Goal: Task Accomplishment & Management: Use online tool/utility

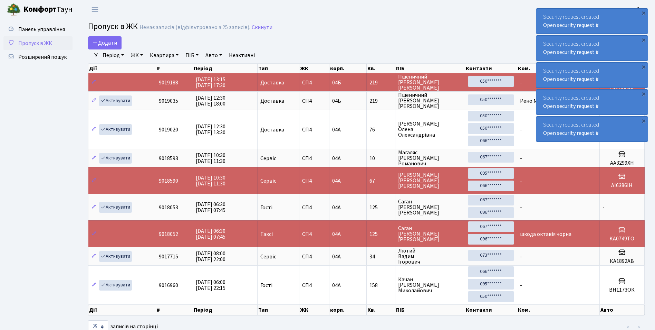
select select "25"
click at [642, 123] on div "×" at bounding box center [644, 120] width 7 height 7
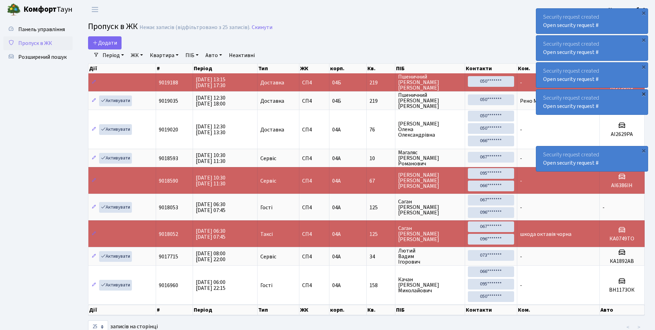
click at [644, 97] on div "×" at bounding box center [644, 93] width 7 height 7
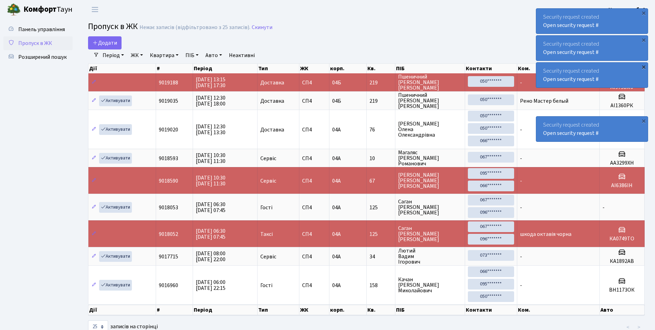
click at [644, 70] on div "×" at bounding box center [644, 66] width 7 height 7
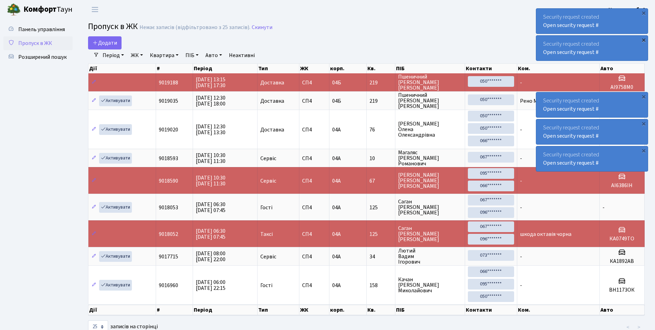
click at [642, 42] on div "×" at bounding box center [644, 39] width 7 height 7
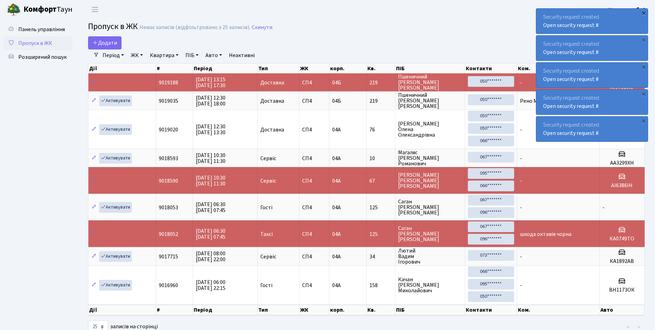
click at [642, 9] on div "×" at bounding box center [644, 12] width 7 height 7
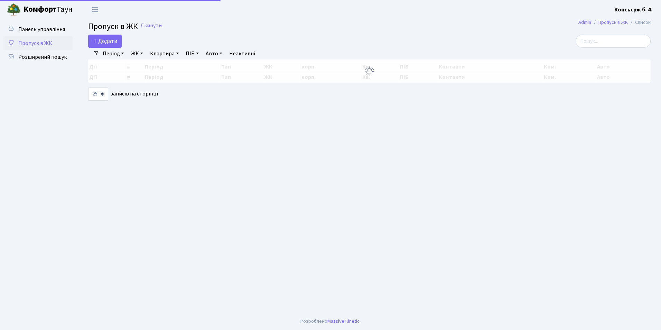
select select "25"
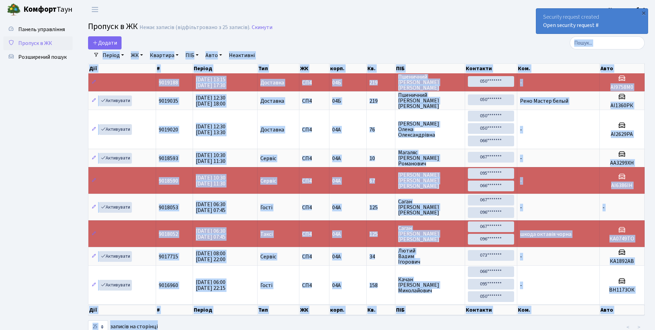
scroll to position [21, 0]
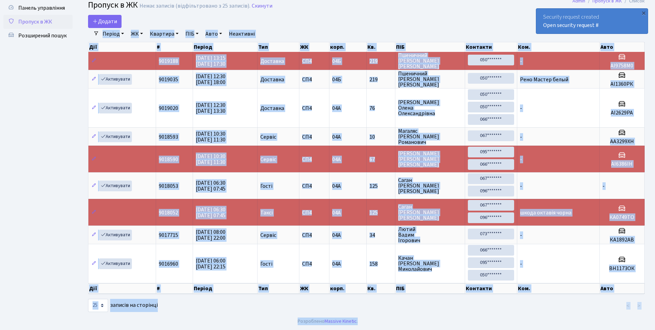
drag, startPoint x: 296, startPoint y: 40, endPoint x: 395, endPoint y: 341, distance: 316.2
click at [395, 329] on html "Комфорт Таун Консьєрж б. 4. Мій обліковий запис Вийти Панель управління Пропуск…" at bounding box center [327, 154] width 655 height 351
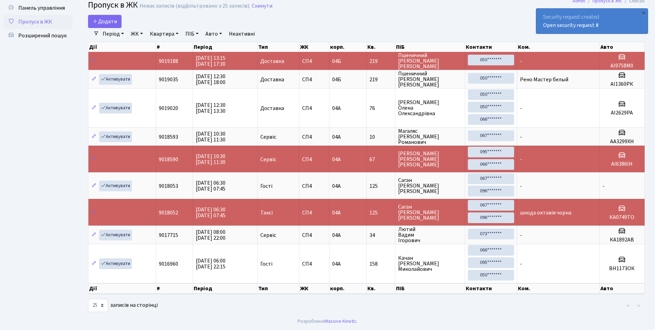
click at [321, 14] on main "Admin Пропуск в ЖК Список Пропуск в ЖК Немає записів (відфільтровано з 25 запис…" at bounding box center [367, 155] width 578 height 315
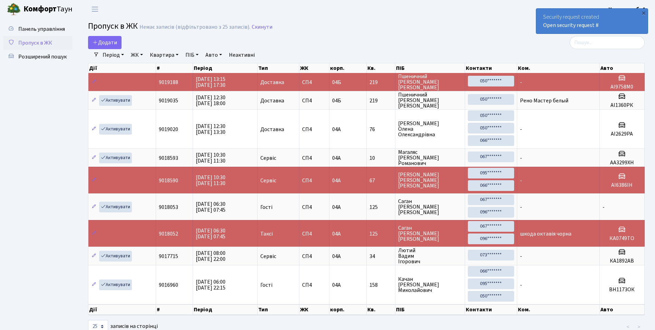
scroll to position [0, 0]
click at [78, 18] on link "Комфорт Таун" at bounding box center [43, 9] width 86 height 19
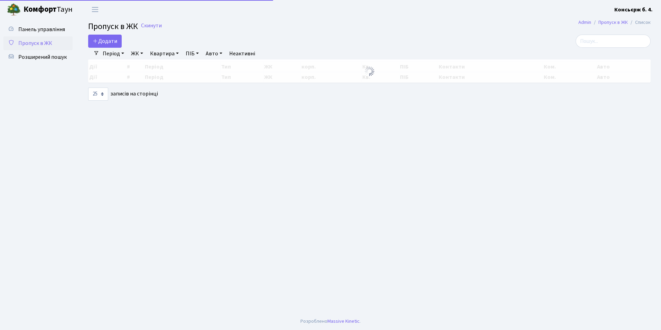
select select "25"
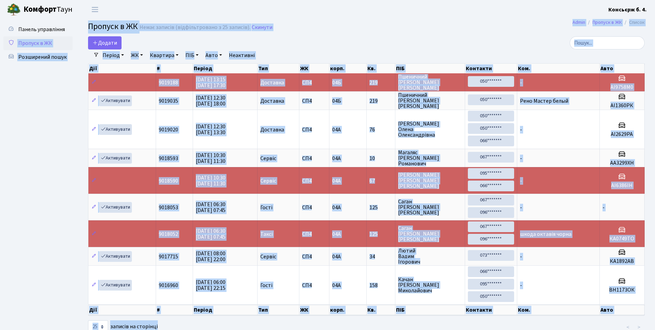
scroll to position [21, 0]
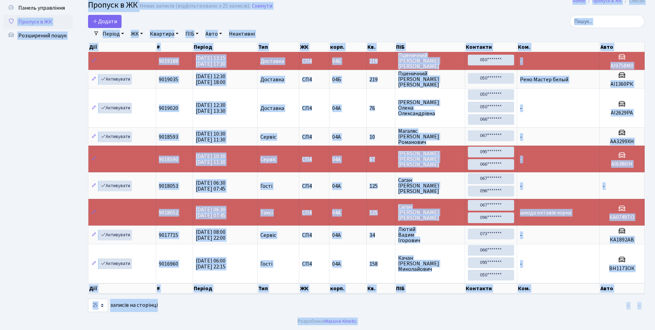
drag, startPoint x: 76, startPoint y: 21, endPoint x: 479, endPoint y: 347, distance: 518.4
click at [479, 329] on html "Комфорт Таун Консьєрж б. 4. Мій обліковий запис Вийти Панель управління Пропуск…" at bounding box center [327, 154] width 655 height 351
click at [49, 90] on ul "Панель управління Пропуск в ЖК Розширений пошук" at bounding box center [37, 155] width 69 height 308
drag, startPoint x: 75, startPoint y: 19, endPoint x: 508, endPoint y: 347, distance: 543.0
click at [508, 329] on html "Комфорт Таун Консьєрж б. 4. Мій обліковий запис Вийти Панель управління Пропуск…" at bounding box center [327, 154] width 655 height 351
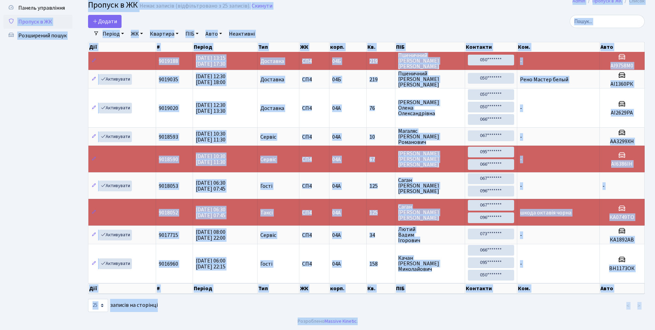
click at [49, 130] on ul "Панель управління Пропуск в ЖК Розширений пошук" at bounding box center [37, 155] width 69 height 308
drag, startPoint x: 9, startPoint y: 21, endPoint x: 470, endPoint y: 347, distance: 564.1
click at [470, 329] on html "Комфорт Таун Консьєрж б. 4. Мій обліковий запис Вийти Панель управління Пропуск…" at bounding box center [327, 154] width 655 height 351
click at [54, 148] on ul "Панель управління Пропуск в ЖК Розширений пошук" at bounding box center [37, 155] width 69 height 308
drag, startPoint x: 25, startPoint y: 21, endPoint x: 407, endPoint y: 343, distance: 500.3
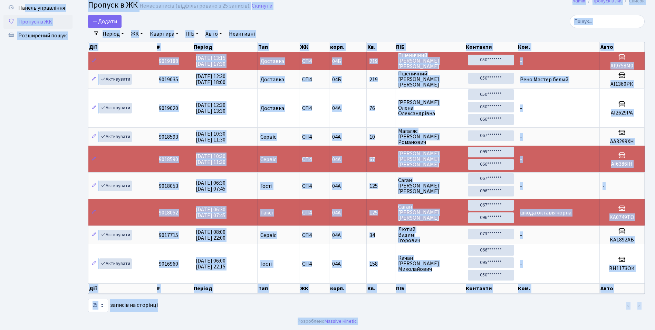
click at [407, 329] on html "Комфорт Таун Консьєрж б. 4. Мій обліковий запис Вийти Панель управління Пропуск…" at bounding box center [327, 154] width 655 height 351
click at [37, 111] on ul "Панель управління Пропуск в ЖК Розширений пошук" at bounding box center [37, 155] width 69 height 308
drag, startPoint x: 13, startPoint y: 20, endPoint x: 404, endPoint y: 347, distance: 509.6
click at [404, 329] on html "Комфорт Таун Консьєрж б. 4. Мій обліковий запис Вийти Панель управління Пропуск…" at bounding box center [327, 154] width 655 height 351
click at [496, 22] on div at bounding box center [555, 21] width 179 height 13
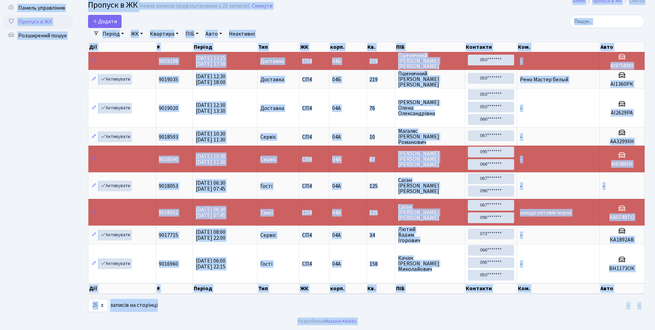
drag, startPoint x: 9, startPoint y: 20, endPoint x: 384, endPoint y: 347, distance: 497.1
click at [384, 329] on html "Комфорт Таун Консьєрж б. 4. Мій обліковий запис Вийти Панель управління Пропуск…" at bounding box center [327, 154] width 655 height 351
click at [435, 305] on div at bounding box center [366, 306] width 189 height 14
drag, startPoint x: 13, startPoint y: 19, endPoint x: 410, endPoint y: 347, distance: 514.9
click at [410, 329] on html "Комфорт Таун Консьєрж б. 4. Мій обліковий запис Вийти Панель управління Пропуск…" at bounding box center [327, 154] width 655 height 351
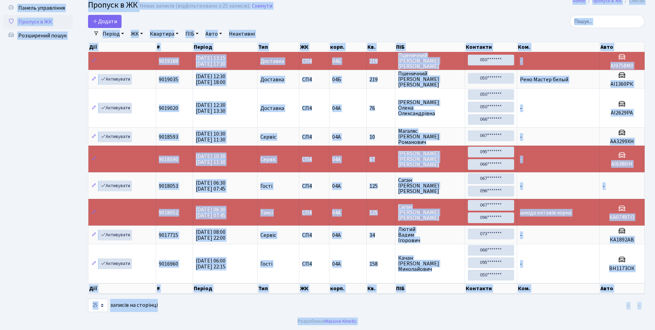
click at [441, 19] on div "Додати" at bounding box center [272, 21] width 368 height 13
drag, startPoint x: 13, startPoint y: 20, endPoint x: 424, endPoint y: 347, distance: 525.0
click at [424, 329] on html "Комфорт Таун Консьєрж б. 4. Мій обліковий запис Вийти Панель управління Пропуск…" at bounding box center [327, 154] width 655 height 351
click at [71, 79] on ul "Панель управління Пропуск в ЖК Розширений пошук" at bounding box center [37, 155] width 69 height 308
drag, startPoint x: 11, startPoint y: 20, endPoint x: 419, endPoint y: 347, distance: 523.3
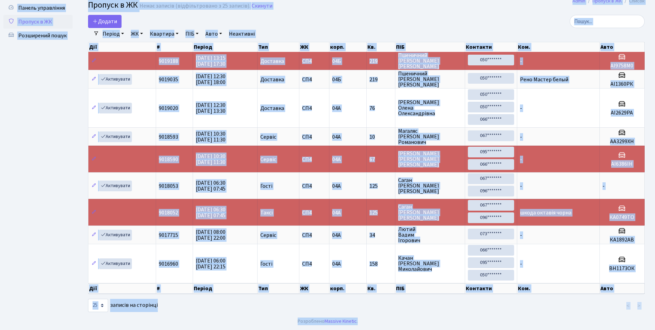
click at [419, 329] on html "Комфорт Таун Консьєрж б. 4. Мій обліковий запис Вийти Панель управління Пропуск…" at bounding box center [327, 154] width 655 height 351
click at [40, 101] on ul "Панель управління Пропуск в ЖК Розширений пошук" at bounding box center [37, 155] width 69 height 308
drag, startPoint x: 10, startPoint y: 21, endPoint x: 394, endPoint y: 347, distance: 503.8
click at [394, 329] on html "Комфорт Таун Консьєрж б. 4. Мій обліковий запис Вийти Панель управління Пропуск…" at bounding box center [327, 154] width 655 height 351
click at [43, 136] on ul "Панель управління Пропуск в ЖК Розширений пошук" at bounding box center [37, 155] width 69 height 308
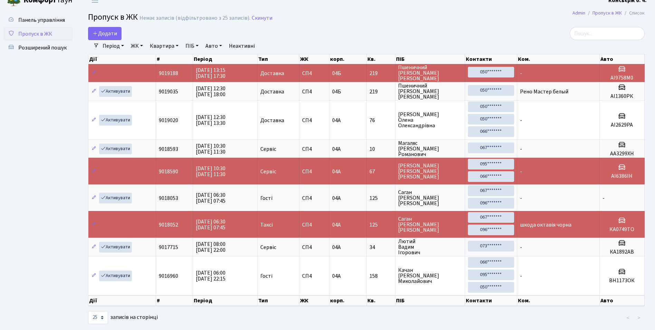
scroll to position [0, 0]
